Goal: Task Accomplishment & Management: Use online tool/utility

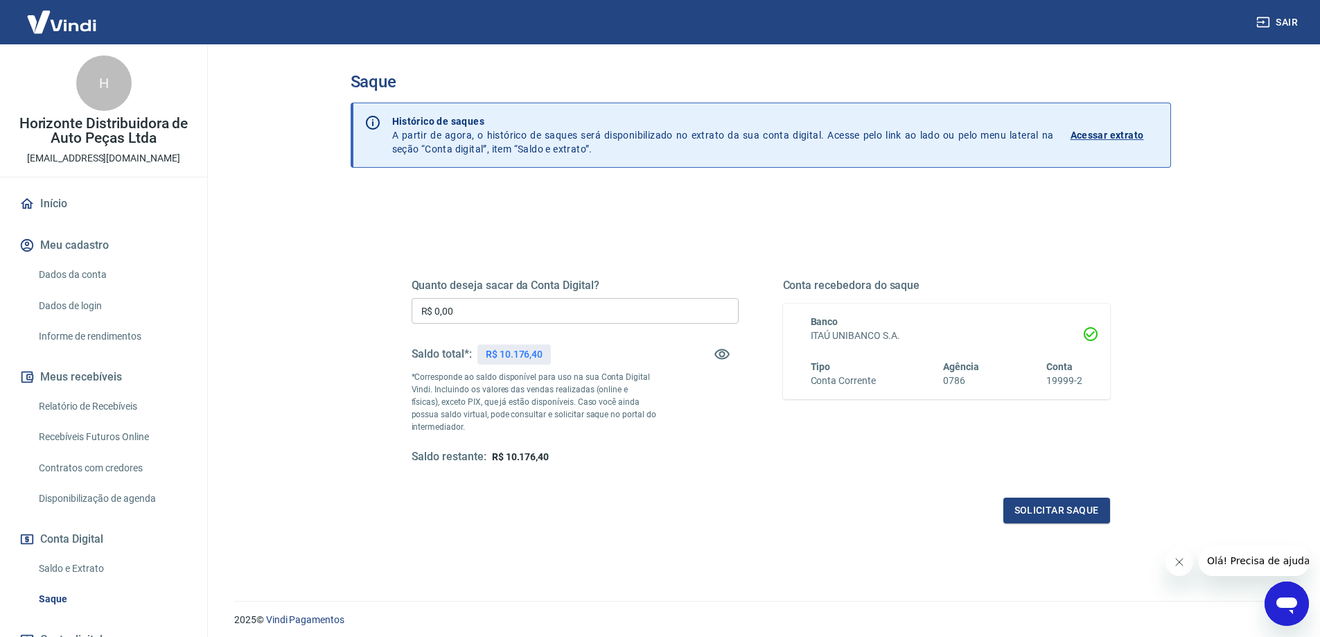
click at [466, 314] on input "R$ 0,00" at bounding box center [575, 311] width 327 height 26
type input "R$ 10.000,00"
click at [1062, 511] on button "Solicitar saque" at bounding box center [1056, 511] width 107 height 26
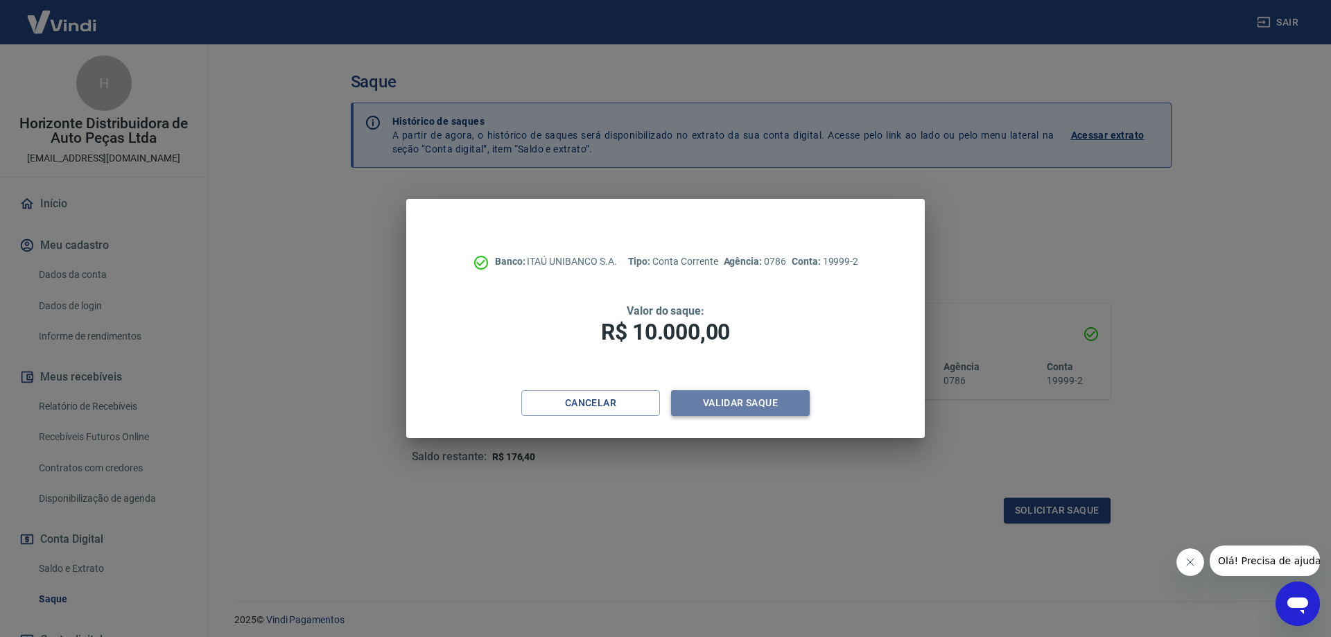
click at [731, 407] on button "Validar saque" at bounding box center [740, 403] width 139 height 26
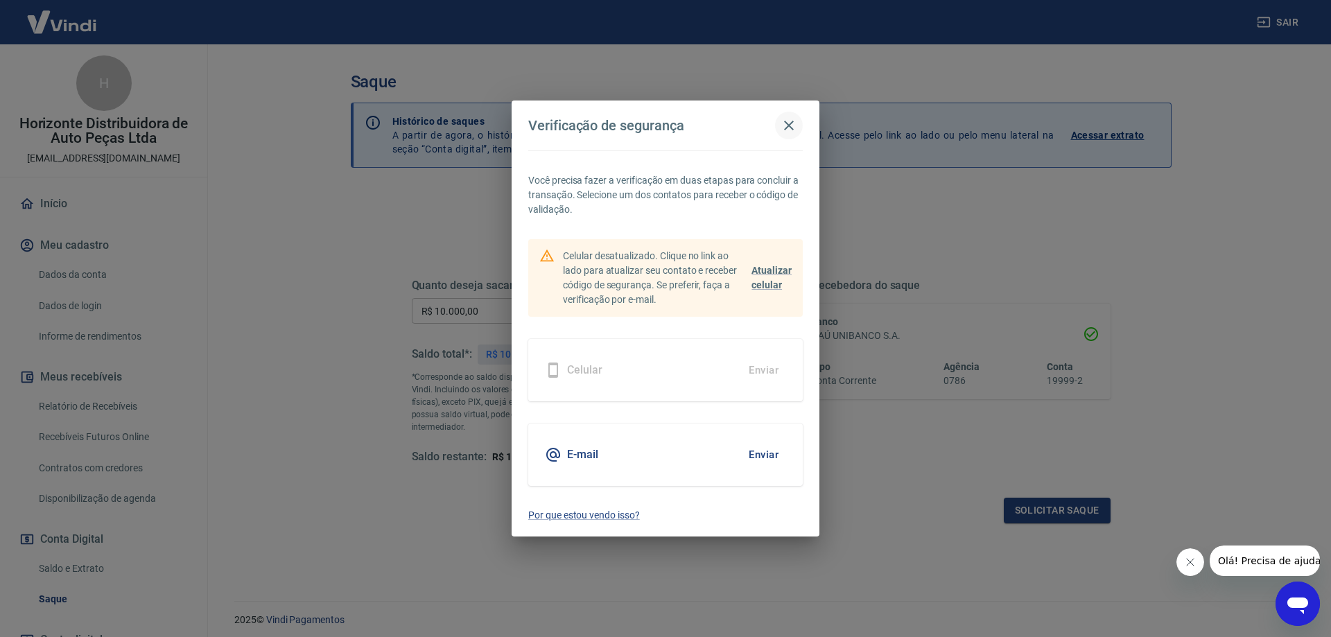
click at [789, 126] on icon "button" at bounding box center [789, 126] width 10 height 10
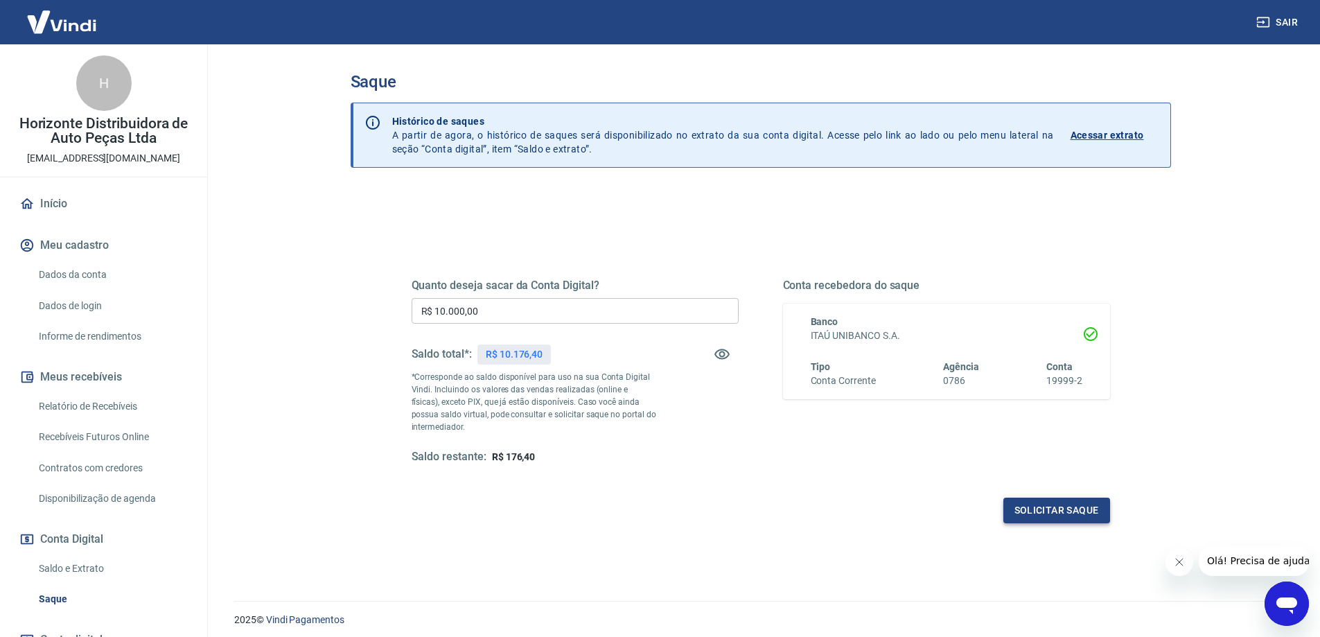
click at [1051, 507] on button "Solicitar saque" at bounding box center [1056, 511] width 107 height 26
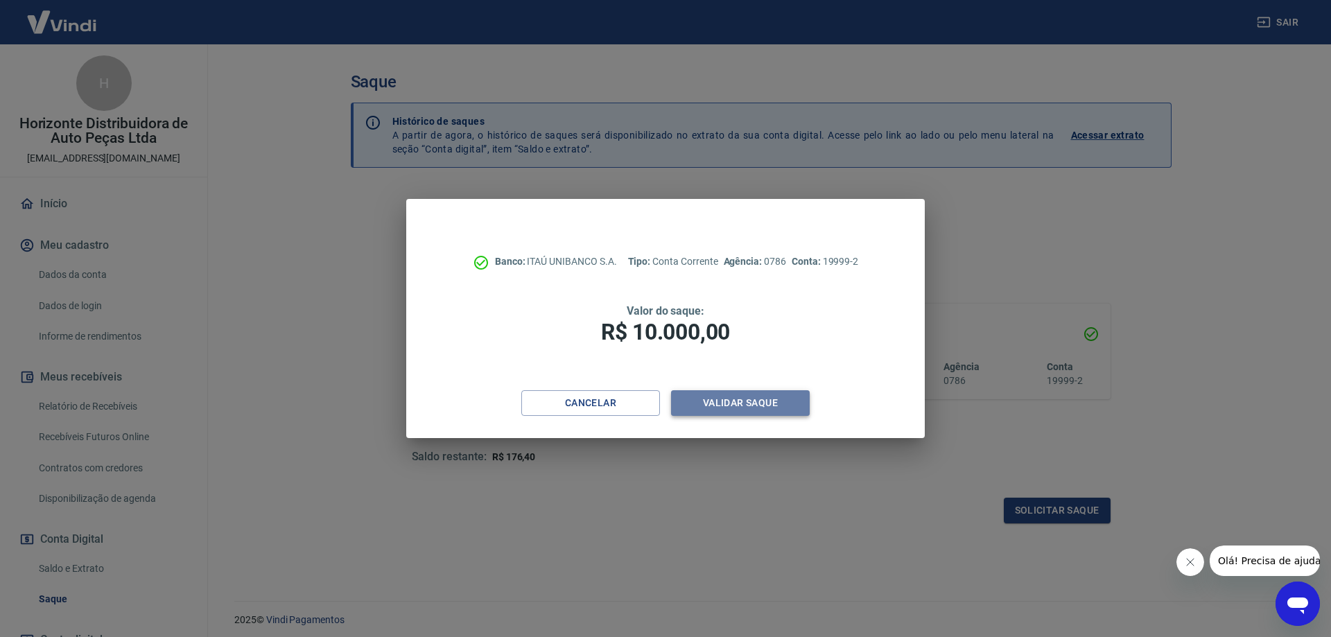
click at [730, 396] on button "Validar saque" at bounding box center [740, 403] width 139 height 26
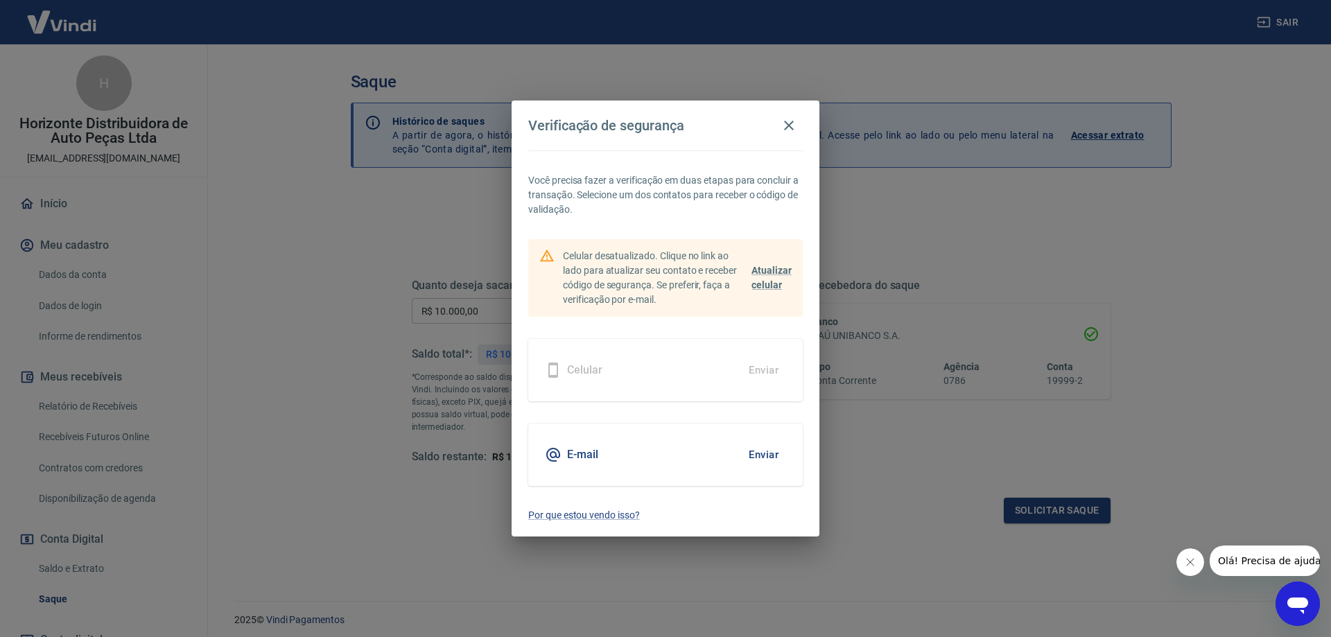
click at [760, 455] on button "Enviar" at bounding box center [763, 454] width 45 height 29
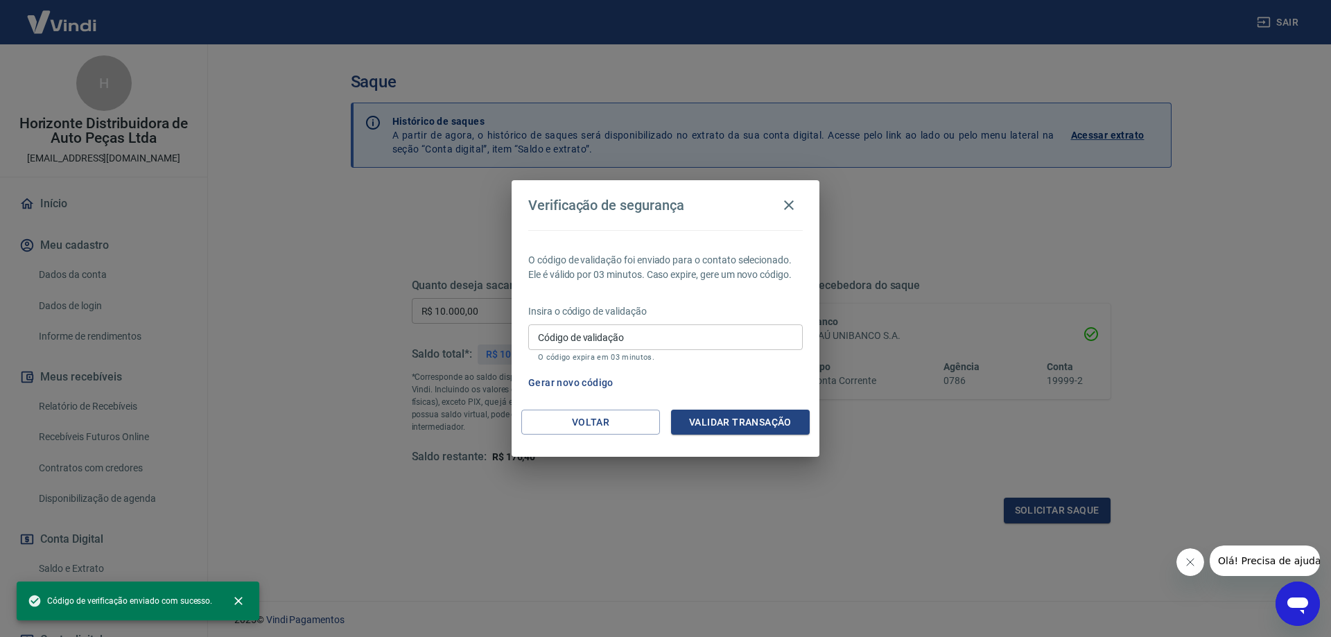
click at [624, 341] on input "Código de validação" at bounding box center [665, 337] width 274 height 26
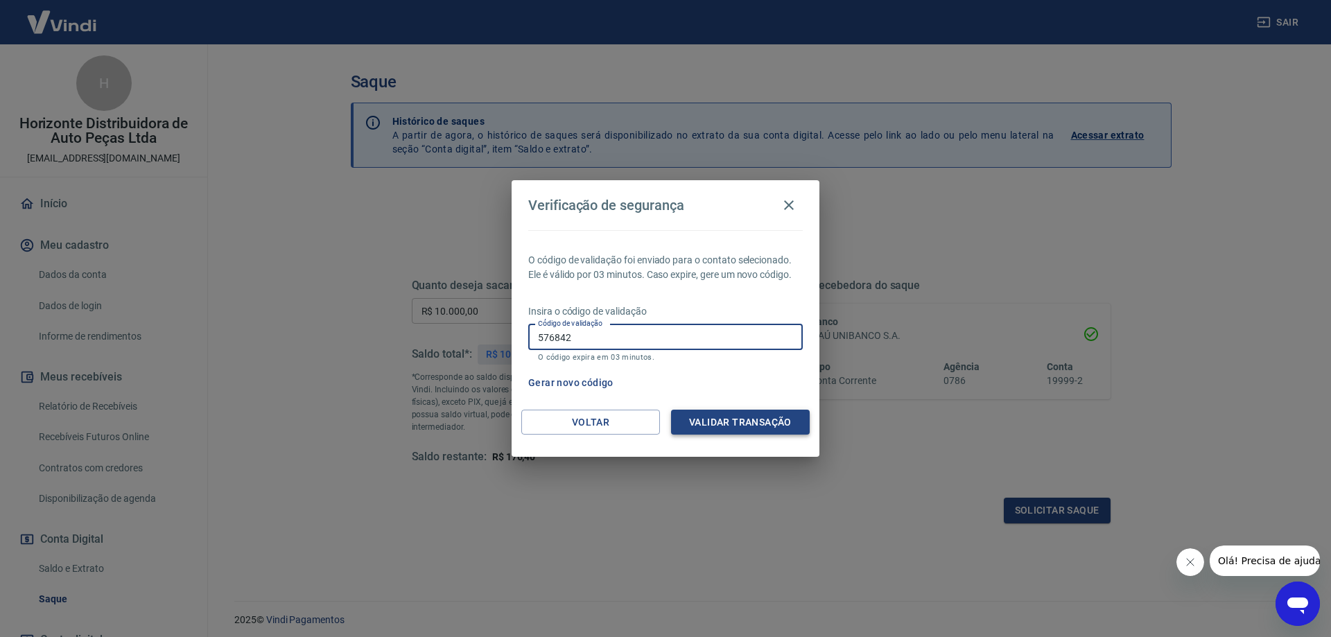
type input "576842"
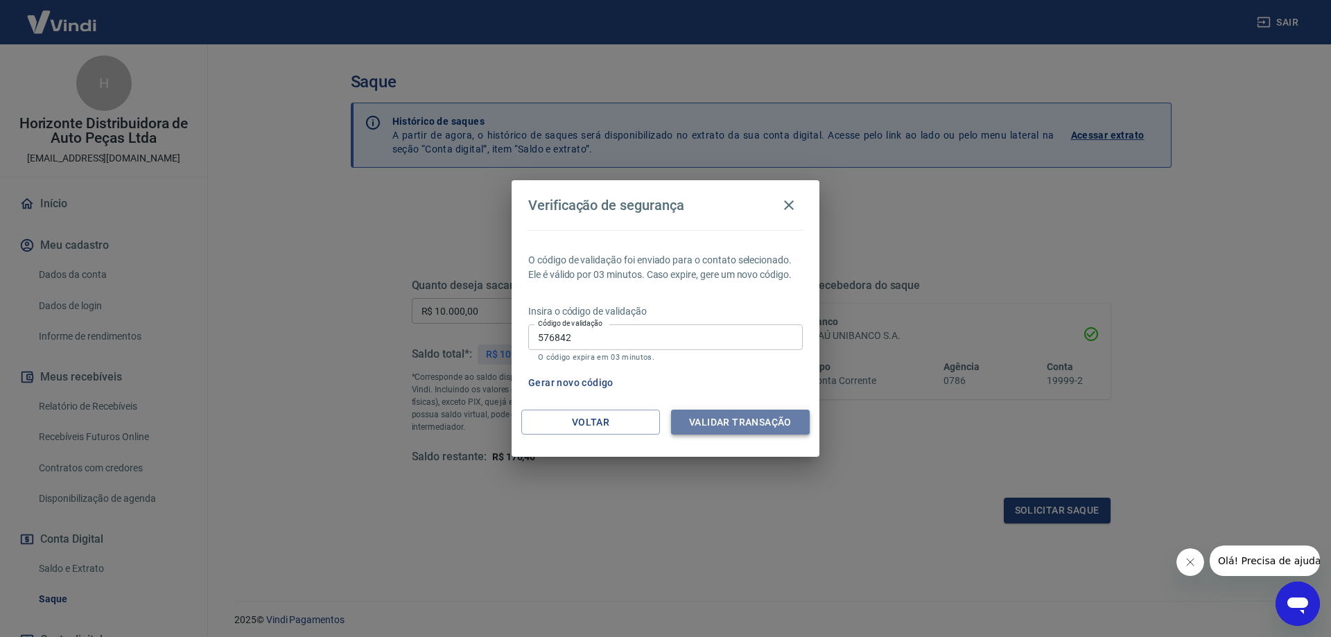
click at [712, 419] on button "Validar transação" at bounding box center [740, 423] width 139 height 26
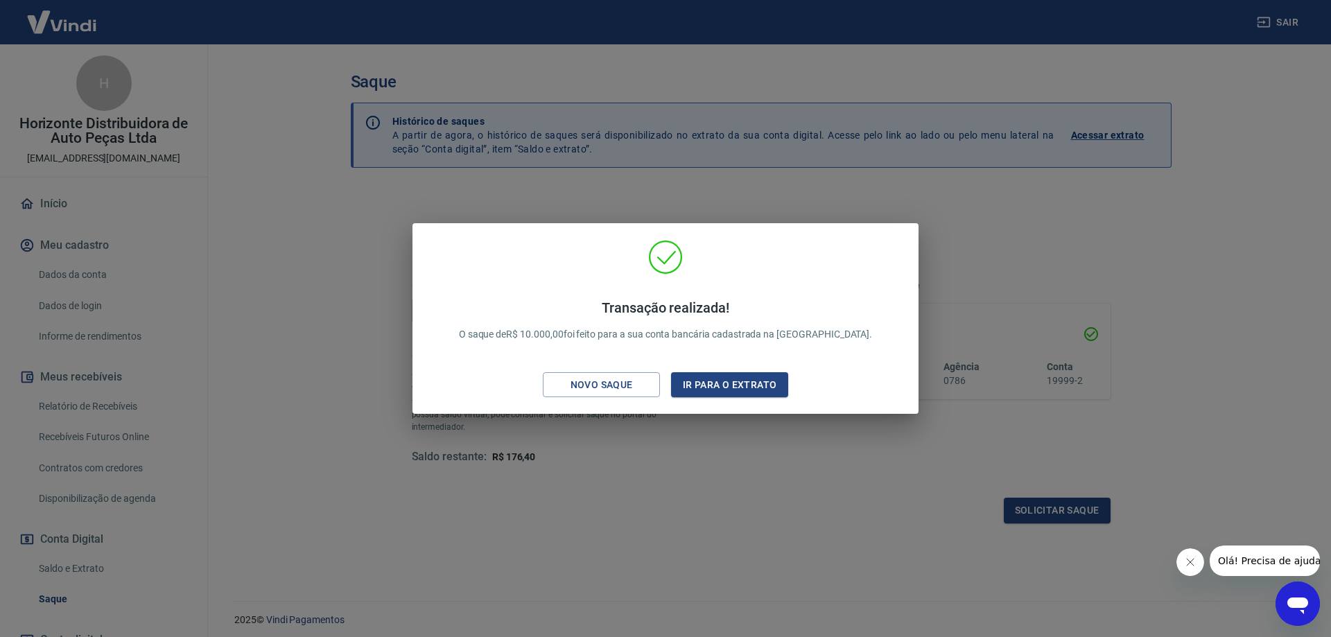
click at [1213, 430] on div "Transação realizada! O saque de R$ 10.000,00 foi feito para a sua conta bancári…" at bounding box center [665, 318] width 1331 height 637
